Goal: Transaction & Acquisition: Purchase product/service

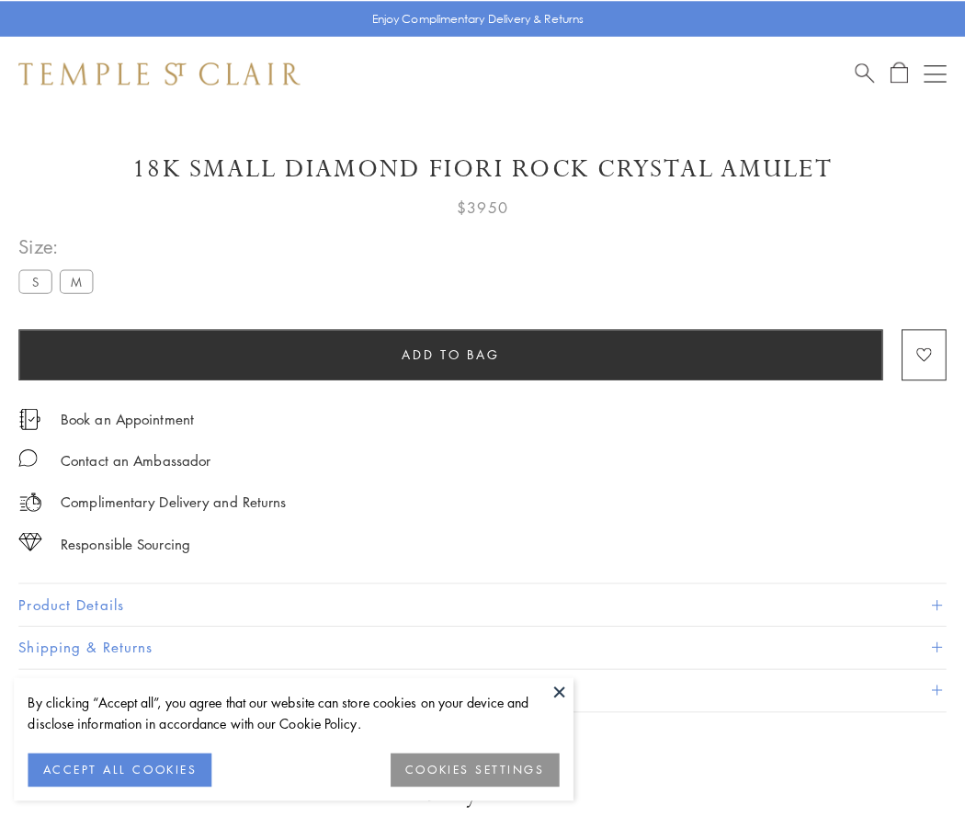
scroll to position [48, 0]
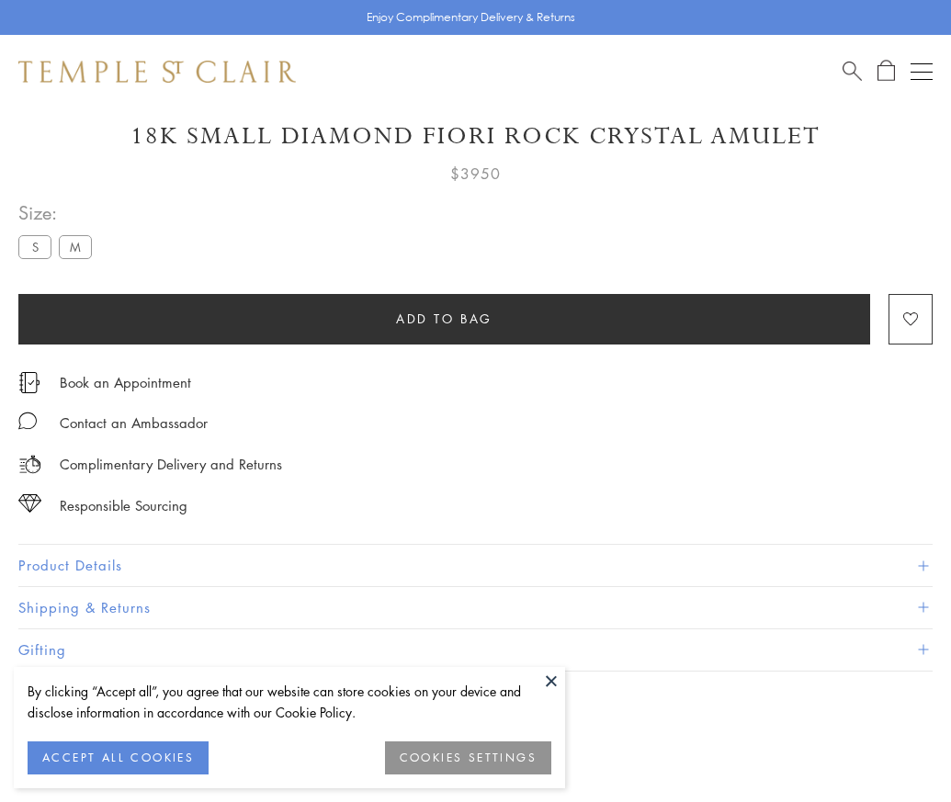
click at [444, 318] on span "Add to bag" at bounding box center [444, 319] width 96 height 20
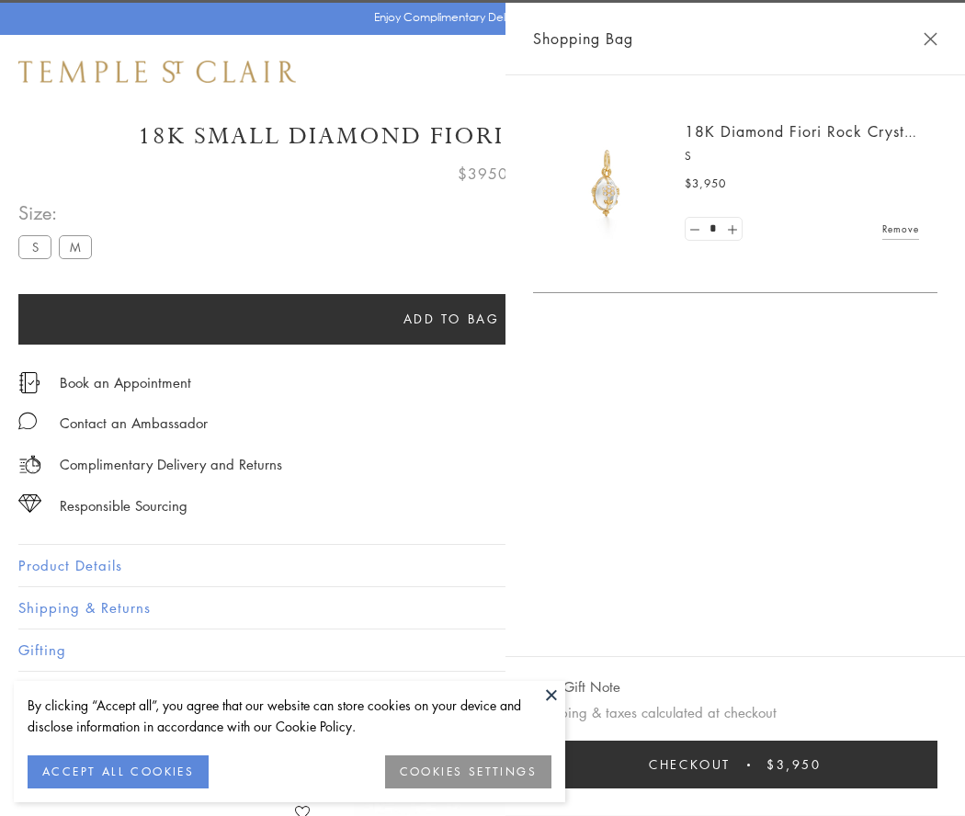
click at [937, 764] on button "Checkout $3,950" at bounding box center [735, 765] width 404 height 48
